Goal: Information Seeking & Learning: Learn about a topic

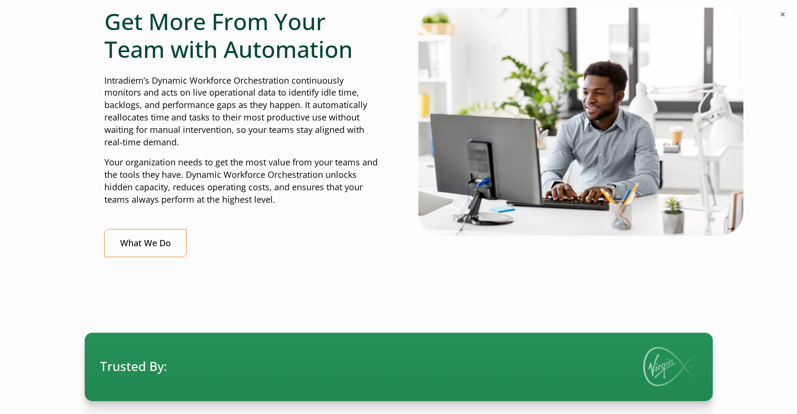
scroll to position [335, 0]
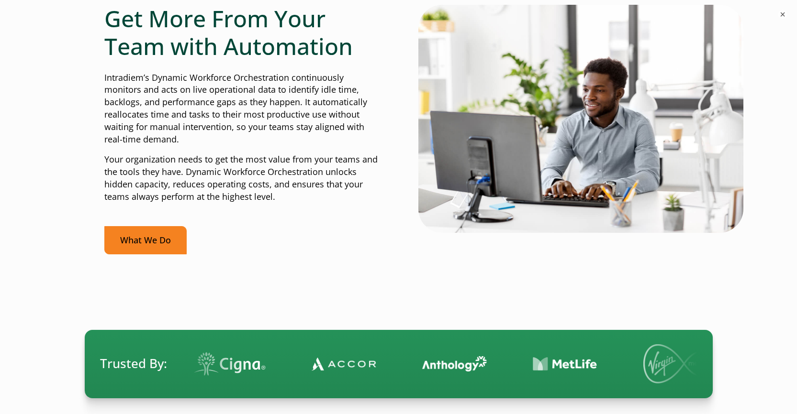
click at [152, 239] on link "What We Do" at bounding box center [145, 240] width 82 height 28
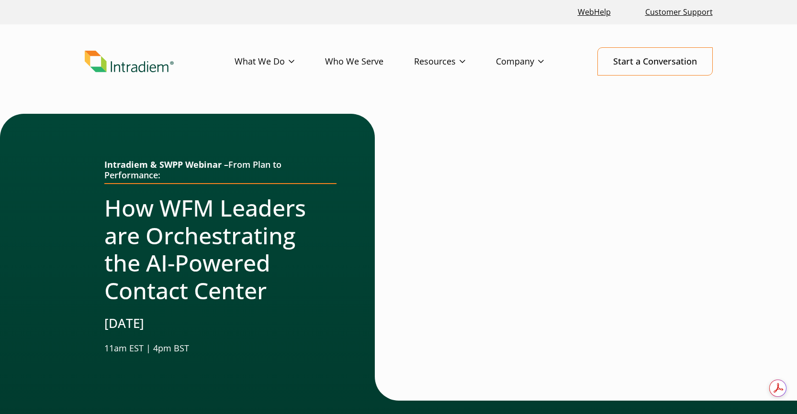
click at [555, 367] on div at bounding box center [546, 257] width 294 height 287
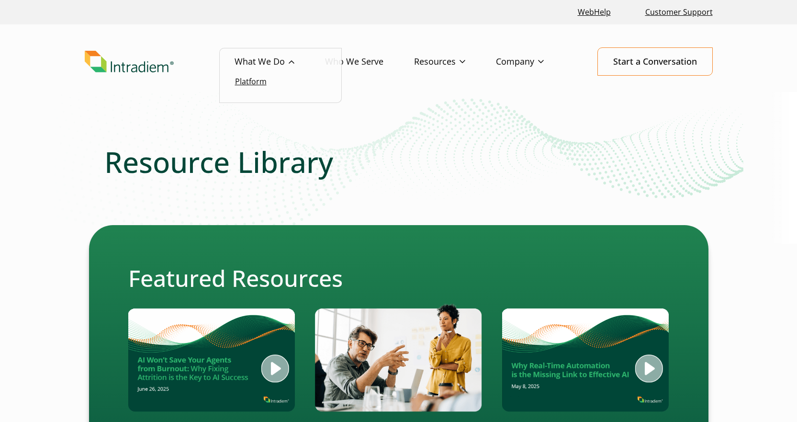
click at [263, 80] on link "Platform" at bounding box center [251, 81] width 32 height 11
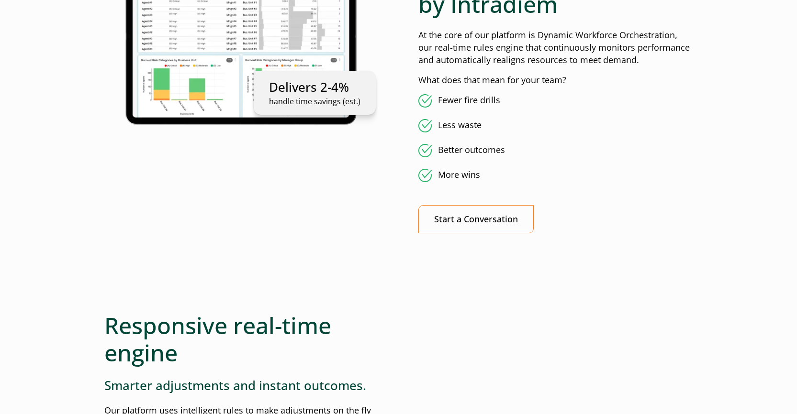
scroll to position [670, 0]
